Goal: Contribute content: Contribute content

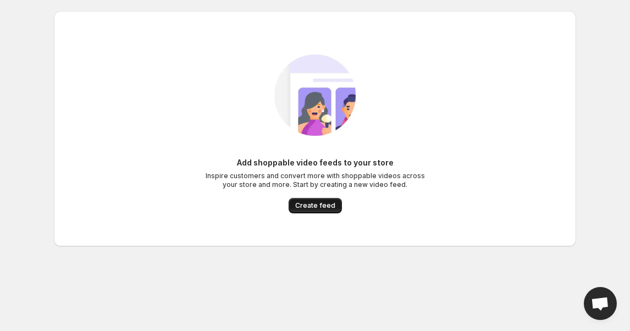
click at [306, 204] on span "Create feed" at bounding box center [315, 205] width 40 height 9
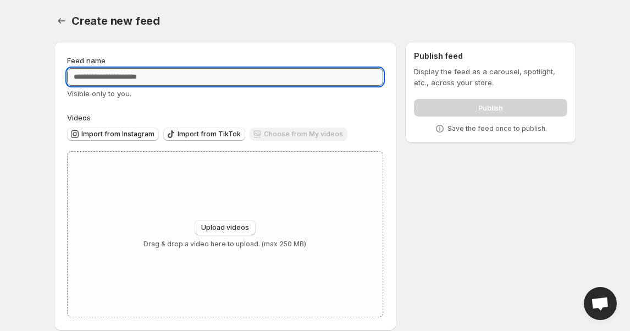
click at [176, 80] on input "Feed name" at bounding box center [225, 77] width 316 height 18
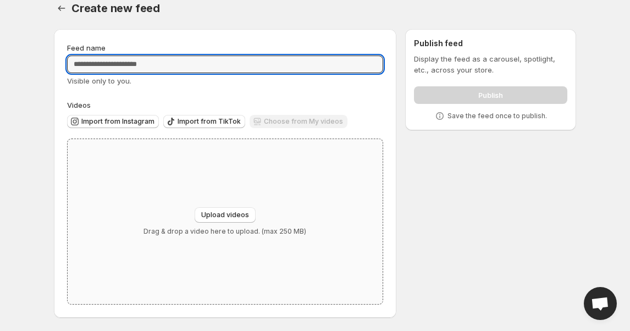
scroll to position [10, 0]
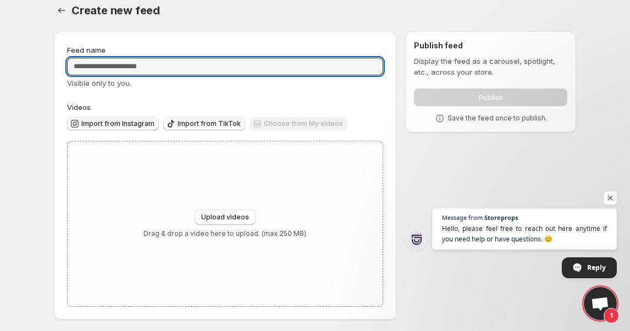
click at [115, 120] on span "Import from Instagram" at bounding box center [117, 123] width 73 height 9
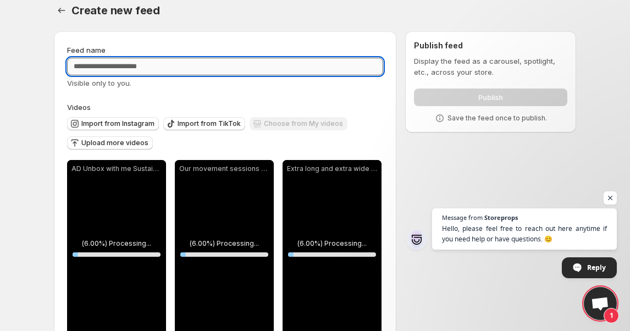
click at [214, 67] on input "Feed name" at bounding box center [225, 67] width 316 height 18
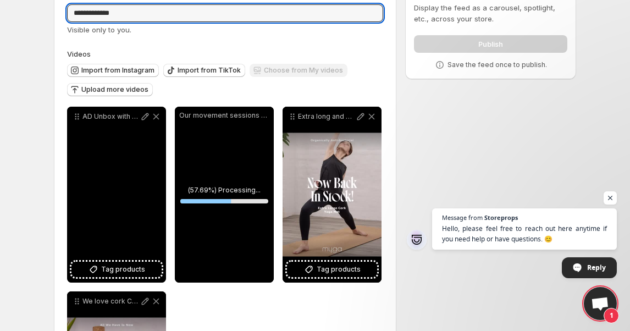
scroll to position [59, 0]
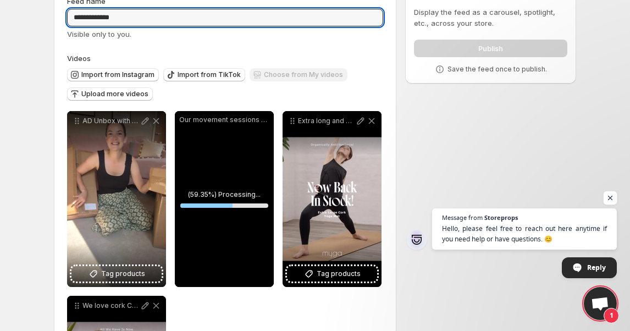
type input "**********"
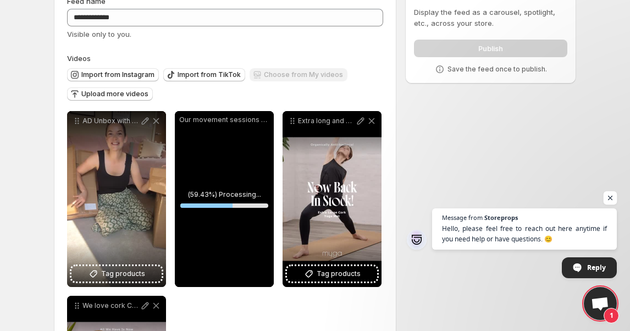
click at [611, 200] on span "Open chat" at bounding box center [611, 198] width 14 height 14
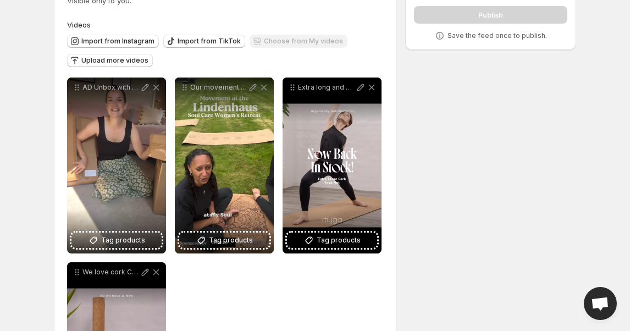
scroll to position [91, 0]
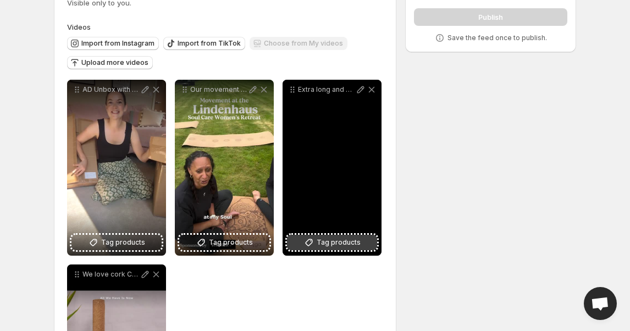
click at [333, 244] on span "Tag products" at bounding box center [339, 242] width 44 height 11
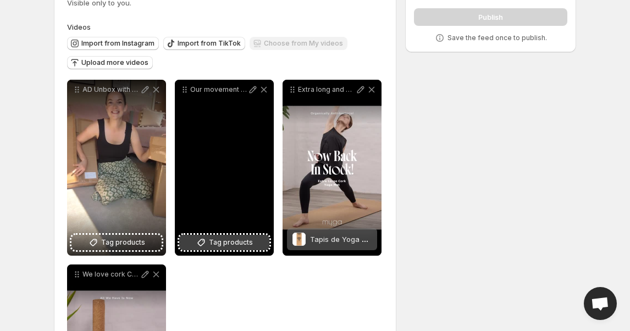
click at [218, 243] on span "Tag products" at bounding box center [231, 242] width 44 height 11
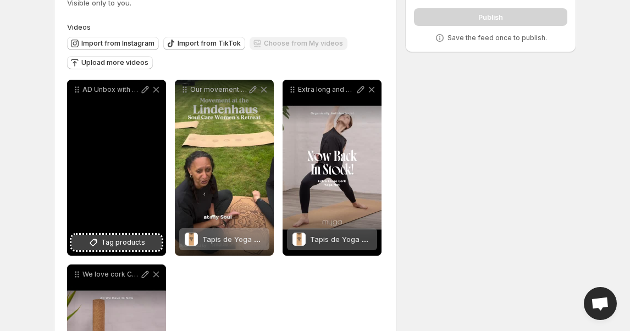
click at [156, 242] on button "Tag products" at bounding box center [116, 242] width 90 height 15
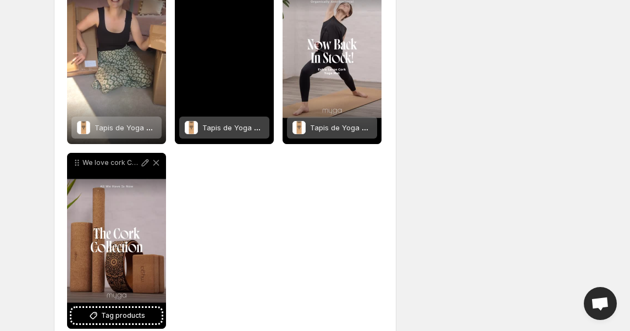
scroll to position [227, 0]
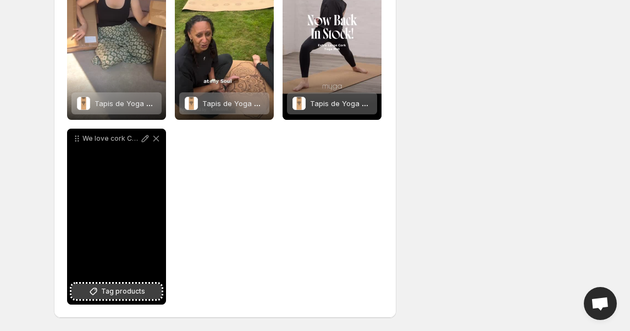
click at [109, 294] on span "Tag products" at bounding box center [123, 291] width 44 height 11
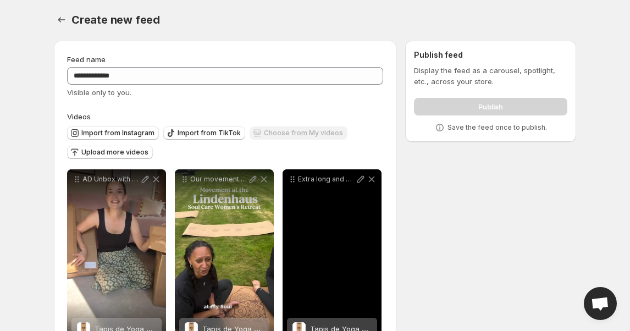
scroll to position [0, 0]
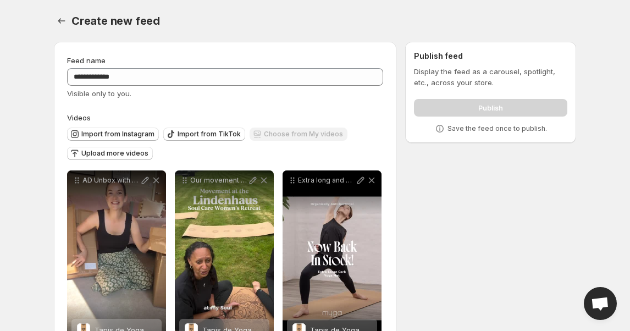
click at [479, 104] on div "Publish" at bounding box center [490, 106] width 153 height 22
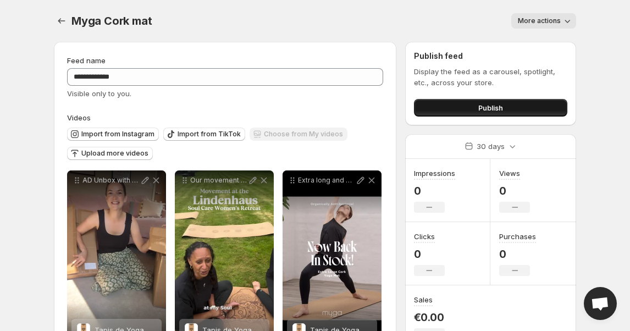
click at [483, 110] on span "Publish" at bounding box center [490, 107] width 25 height 11
